Goal: Information Seeking & Learning: Learn about a topic

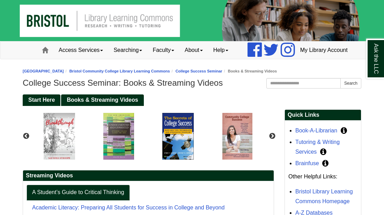
scroll to position [158, 76]
click at [103, 103] on span "Books & Streaming Videos" at bounding box center [102, 100] width 71 height 6
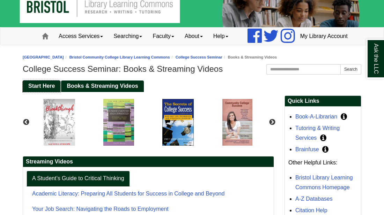
click at [38, 89] on span "Start Here" at bounding box center [41, 86] width 27 height 6
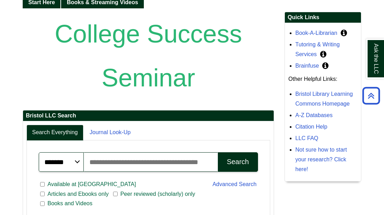
scroll to position [112, 0]
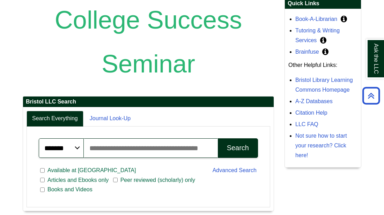
click at [150, 158] on input "Search articles, books, journals & more" at bounding box center [151, 148] width 134 height 20
type input "**********"
click at [223, 158] on button "Search" at bounding box center [238, 148] width 40 height 20
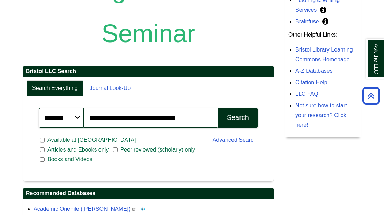
scroll to position [153, 0]
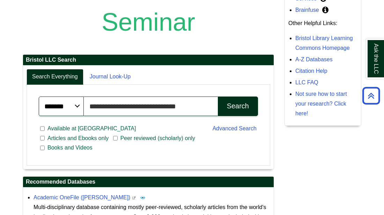
click at [201, 116] on input "**********" at bounding box center [151, 107] width 134 height 20
type input "*"
click at [108, 116] on input "Search articles, books, journals & more" at bounding box center [151, 107] width 134 height 20
type input "**********"
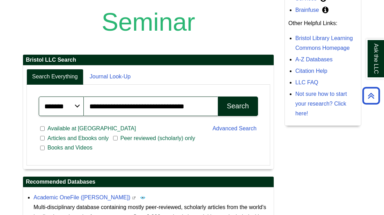
click at [230, 110] on div "Search" at bounding box center [238, 106] width 22 height 8
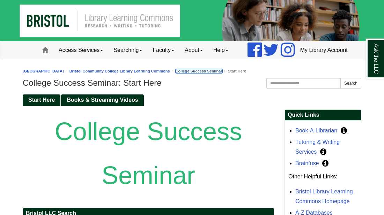
click at [202, 73] on link "College Success Seminar" at bounding box center [198, 71] width 47 height 4
click at [112, 106] on link "Books & Streaming Videos" at bounding box center [102, 101] width 82 height 12
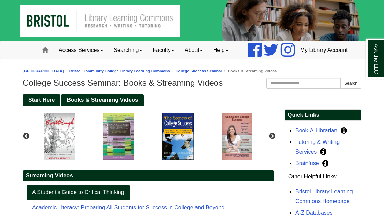
scroll to position [158, 76]
click at [57, 151] on img "slideshow" at bounding box center [59, 137] width 38 height 54
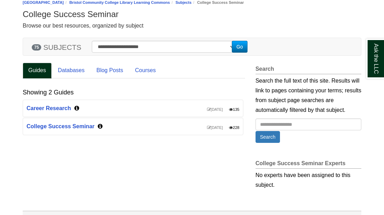
scroll to position [70, 0]
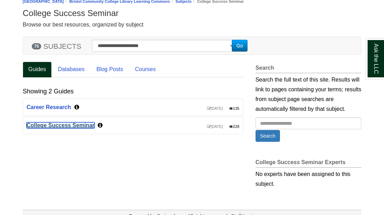
click at [50, 128] on link "College Success Seminar" at bounding box center [61, 125] width 68 height 6
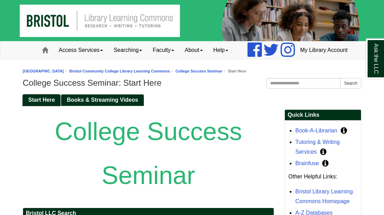
click at [38, 103] on span "Start Here" at bounding box center [41, 100] width 27 height 6
click at [222, 73] on link "College Success Seminar" at bounding box center [198, 71] width 47 height 4
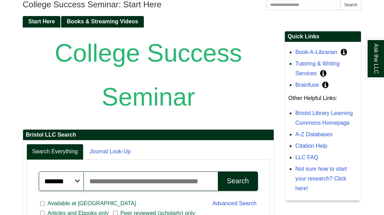
scroll to position [84, 0]
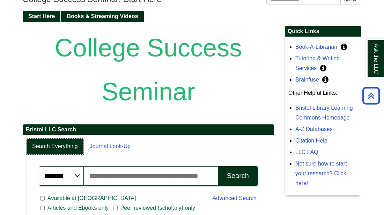
click at [65, 155] on link "Search Everything" at bounding box center [55, 147] width 57 height 16
click at [212, 135] on h2 "Bristol LLC Search" at bounding box center [148, 130] width 250 height 11
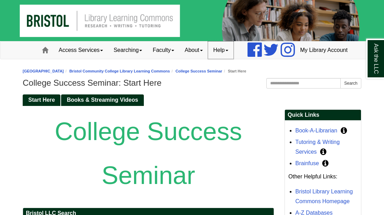
click at [225, 51] on span at bounding box center [226, 50] width 3 height 1
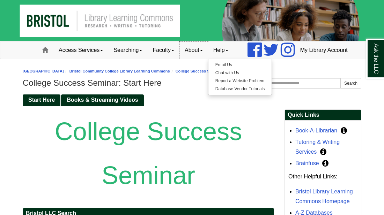
click at [200, 51] on span at bounding box center [201, 50] width 3 height 1
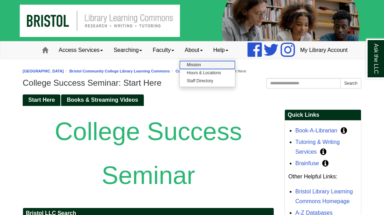
click at [180, 69] on link "Mission" at bounding box center [207, 65] width 55 height 8
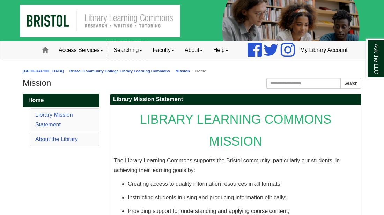
click at [123, 59] on link "Searching" at bounding box center [127, 50] width 39 height 17
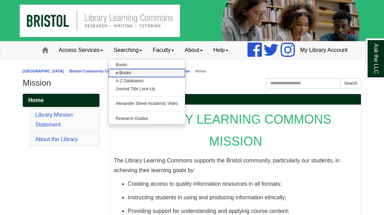
click at [108, 77] on link "e-Books" at bounding box center [146, 73] width 76 height 8
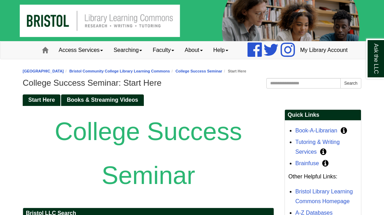
click at [100, 51] on span at bounding box center [101, 50] width 3 height 1
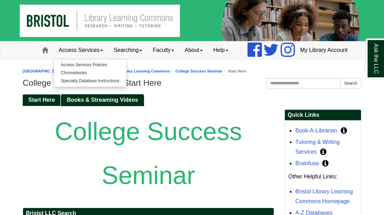
click at [96, 103] on span "Books & Streaming Videos" at bounding box center [102, 100] width 71 height 6
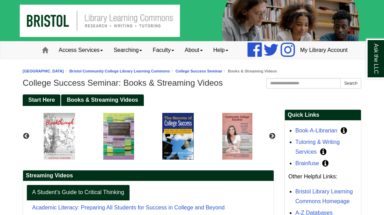
click at [96, 103] on span "Books & Streaming Videos" at bounding box center [102, 100] width 71 height 6
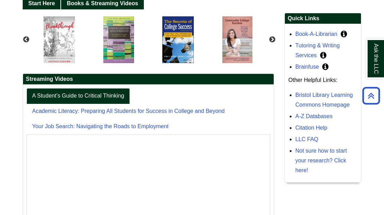
scroll to position [93, 0]
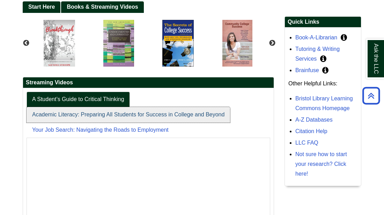
click at [69, 123] on link "Academic Literacy: Preparing All Students for Success in College and Beyond" at bounding box center [128, 115] width 203 height 16
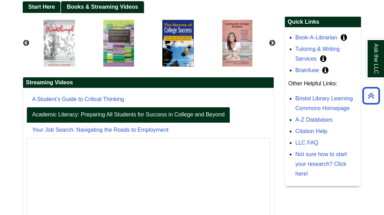
click at [115, 10] on span "Books & Streaming Videos" at bounding box center [102, 7] width 71 height 6
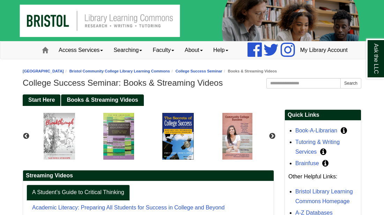
scroll to position [158, 76]
click at [271, 140] on button "Next" at bounding box center [272, 136] width 7 height 7
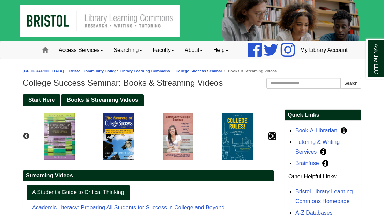
click at [269, 140] on button "Next" at bounding box center [272, 136] width 7 height 7
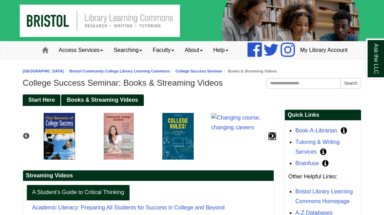
click at [269, 140] on button "Next" at bounding box center [272, 136] width 7 height 7
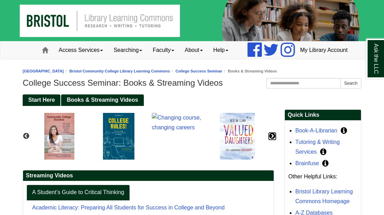
click at [269, 140] on button "Next" at bounding box center [272, 136] width 7 height 7
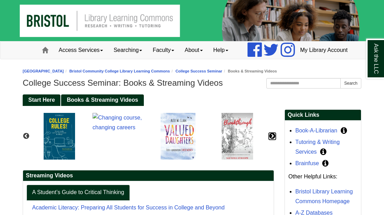
click at [269, 140] on button "Next" at bounding box center [272, 136] width 7 height 7
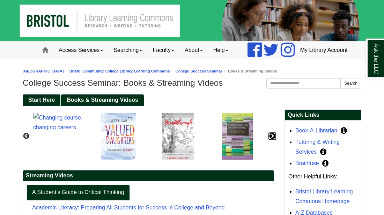
click at [269, 140] on button "Next" at bounding box center [272, 136] width 7 height 7
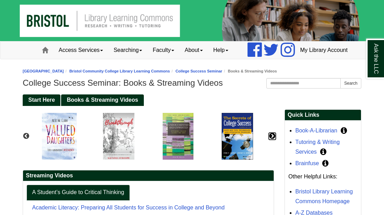
click at [269, 140] on button "Next" at bounding box center [272, 136] width 7 height 7
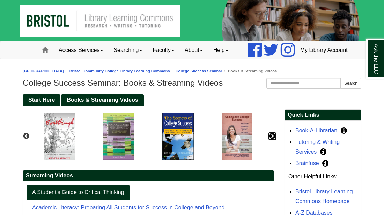
click at [269, 140] on button "Next" at bounding box center [272, 136] width 7 height 7
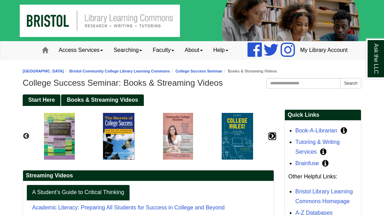
click at [269, 140] on button "Next" at bounding box center [272, 136] width 7 height 7
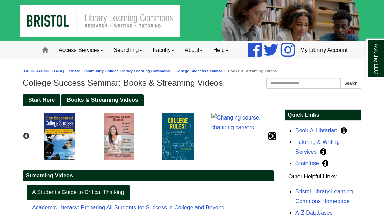
click at [269, 140] on button "Next" at bounding box center [272, 136] width 7 height 7
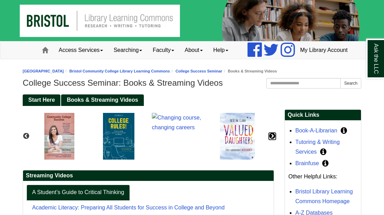
click at [269, 140] on button "Next" at bounding box center [272, 136] width 7 height 7
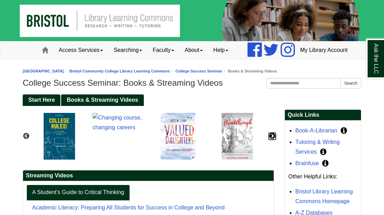
click at [269, 140] on button "Next" at bounding box center [272, 136] width 7 height 7
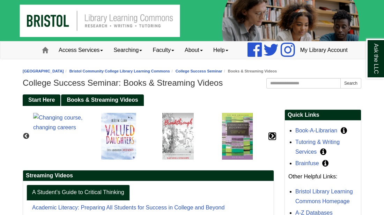
click at [269, 140] on button "Next" at bounding box center [272, 136] width 7 height 7
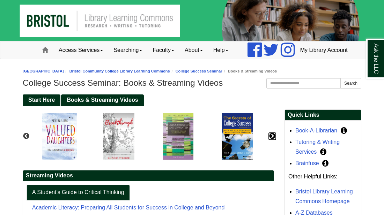
click at [269, 140] on button "Next" at bounding box center [272, 136] width 7 height 7
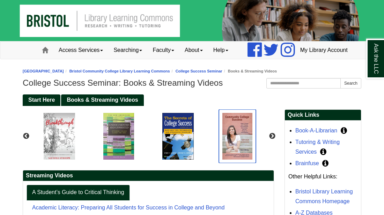
click at [237, 158] on img "slideshow" at bounding box center [237, 137] width 37 height 54
